Goal: Information Seeking & Learning: Learn about a topic

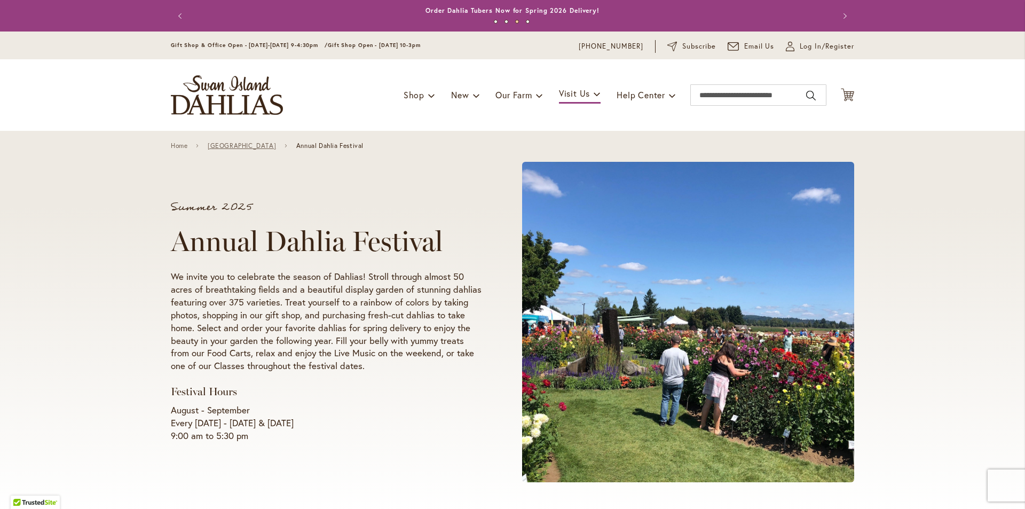
click at [266, 144] on link "[GEOGRAPHIC_DATA]" at bounding box center [242, 145] width 68 height 7
